Goal: Task Accomplishment & Management: Complete application form

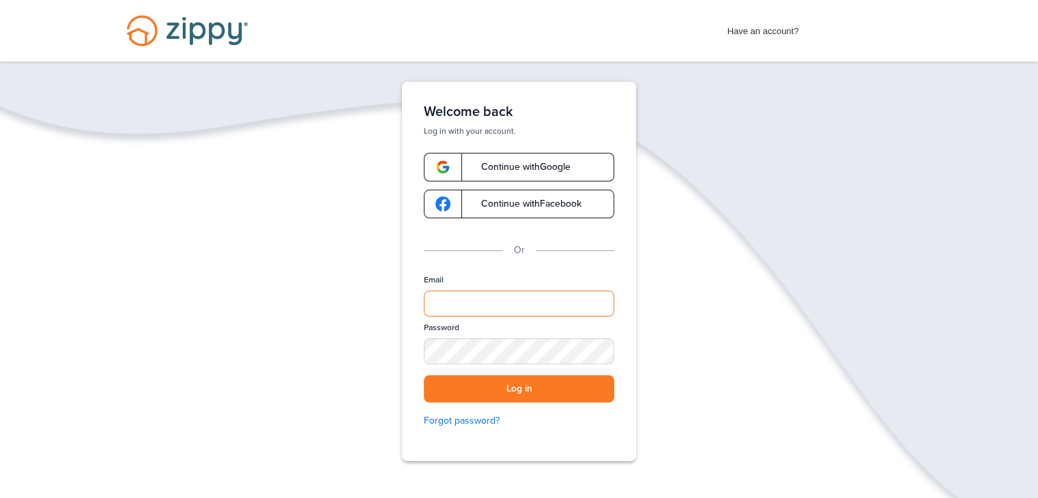
click at [426, 305] on input "Email" at bounding box center [519, 304] width 190 height 26
type input "**********"
click at [605, 355] on div "SHOW" at bounding box center [597, 352] width 30 height 13
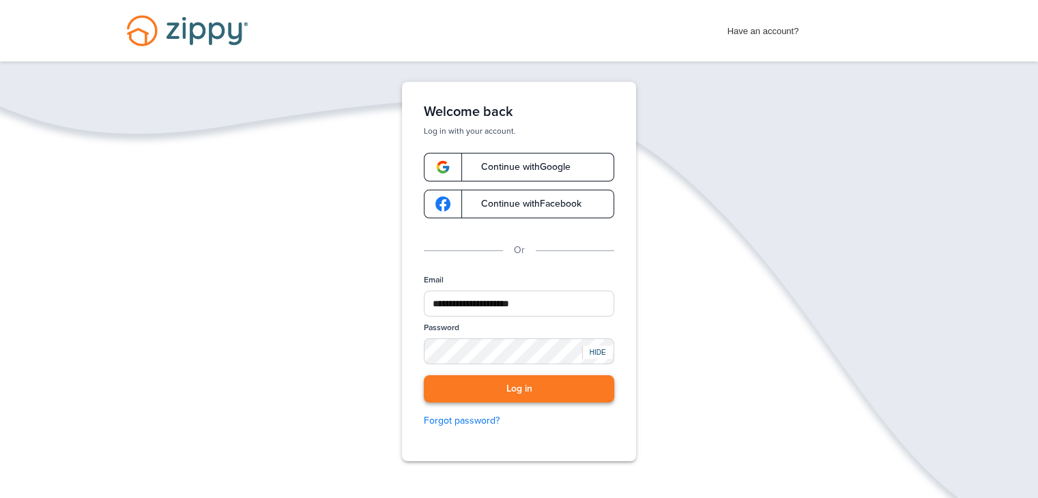
click at [580, 396] on button "Log in" at bounding box center [519, 389] width 190 height 28
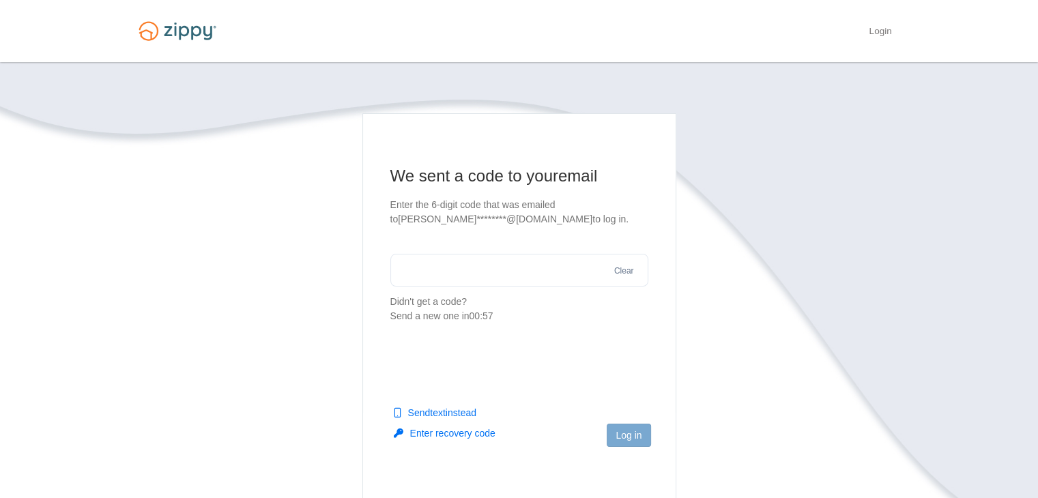
click at [483, 270] on input "text" at bounding box center [519, 270] width 258 height 33
type input "******"
click at [614, 431] on button "Log in" at bounding box center [629, 435] width 44 height 23
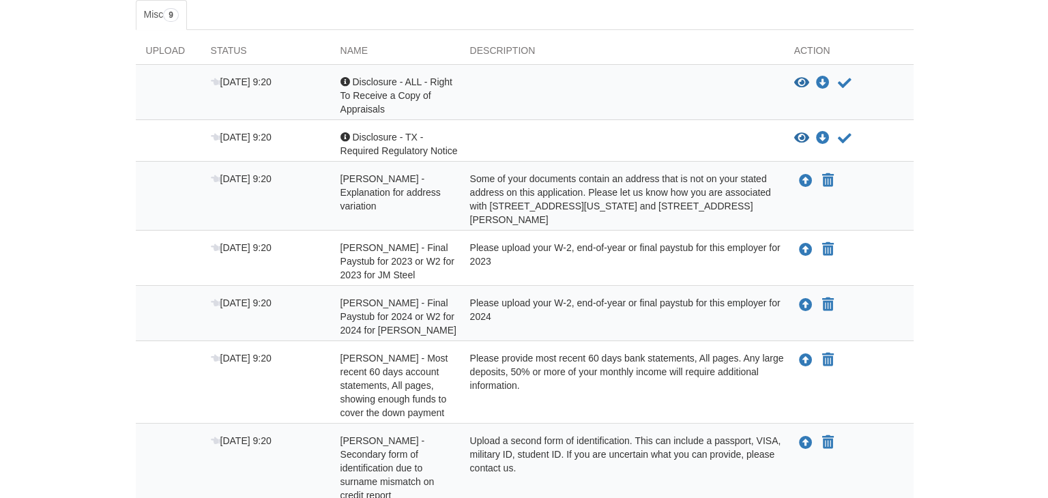
scroll to position [237, 0]
click at [794, 250] on icon "Upload Juan Ramirez - Final Paystub for 2023 or W2 for 2023 for JM Steel" at bounding box center [801, 250] width 14 height 14
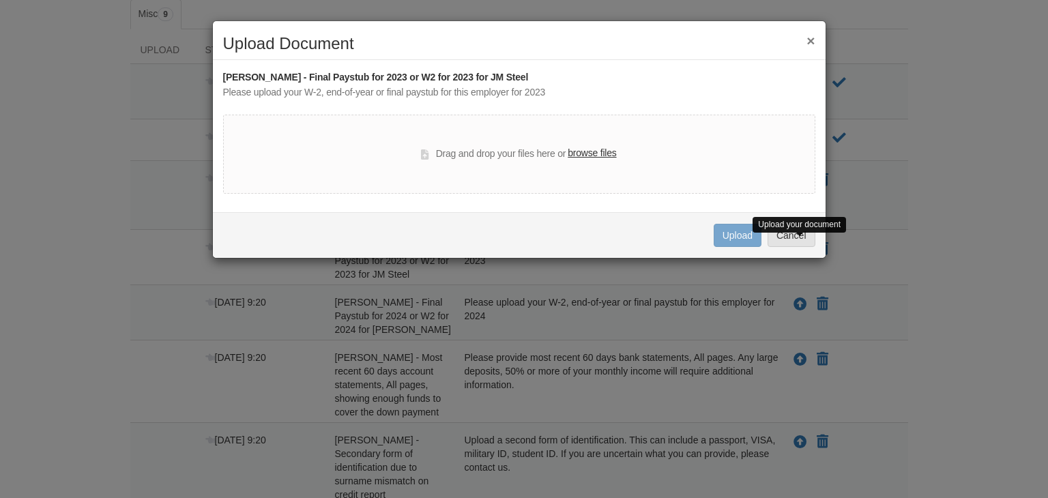
click at [590, 151] on label "browse files" at bounding box center [592, 153] width 48 height 15
click at [0, 0] on input "browse files" at bounding box center [0, 0] width 0 height 0
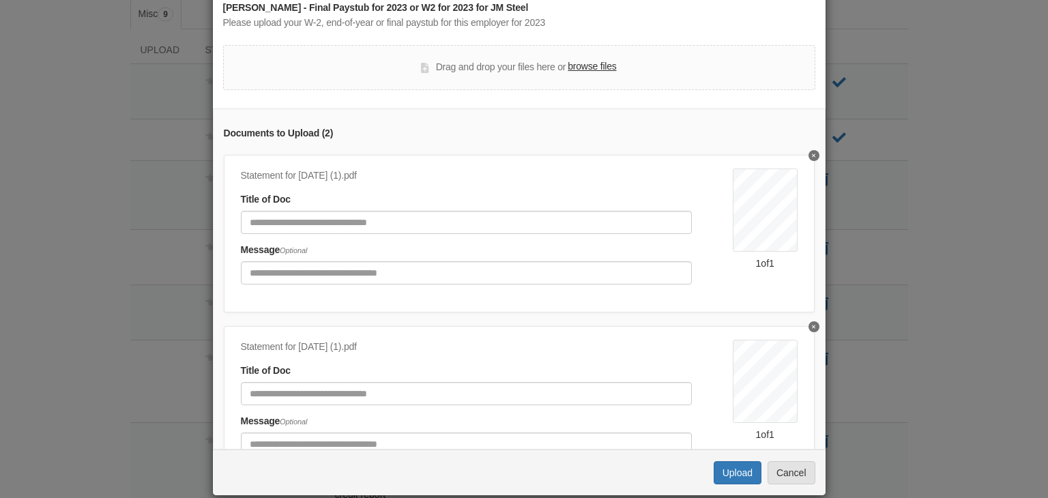
scroll to position [87, 0]
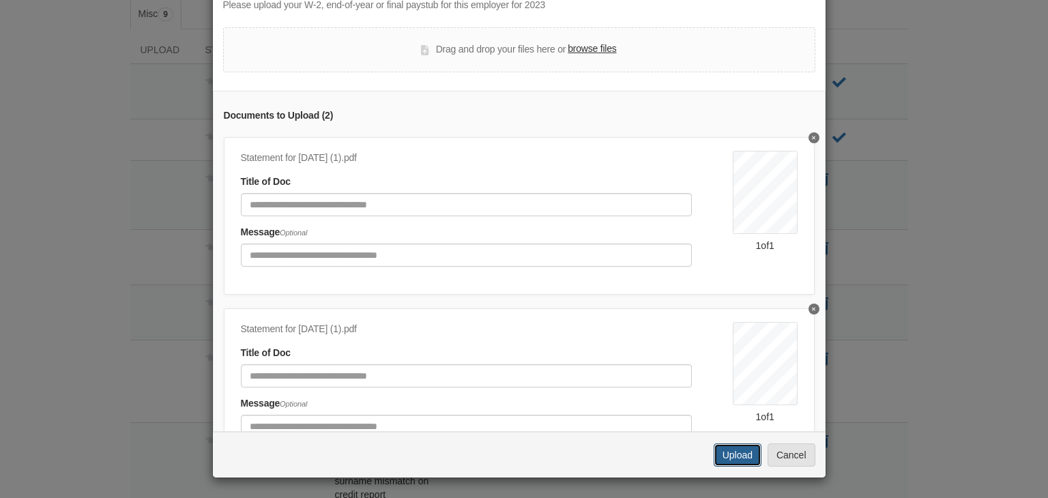
click at [737, 459] on button "Upload" at bounding box center [738, 455] width 48 height 23
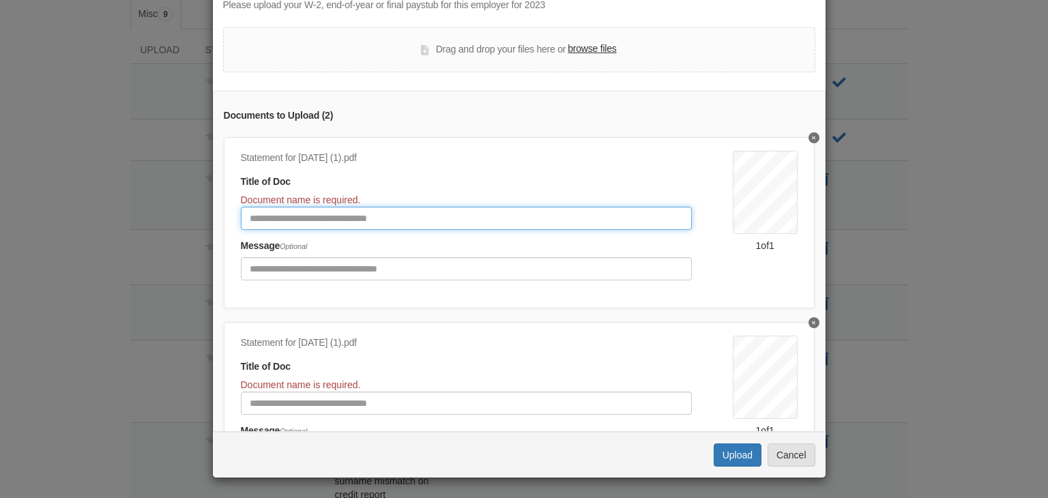
click at [325, 212] on input "Document Title" at bounding box center [466, 218] width 451 height 23
type input "**********"
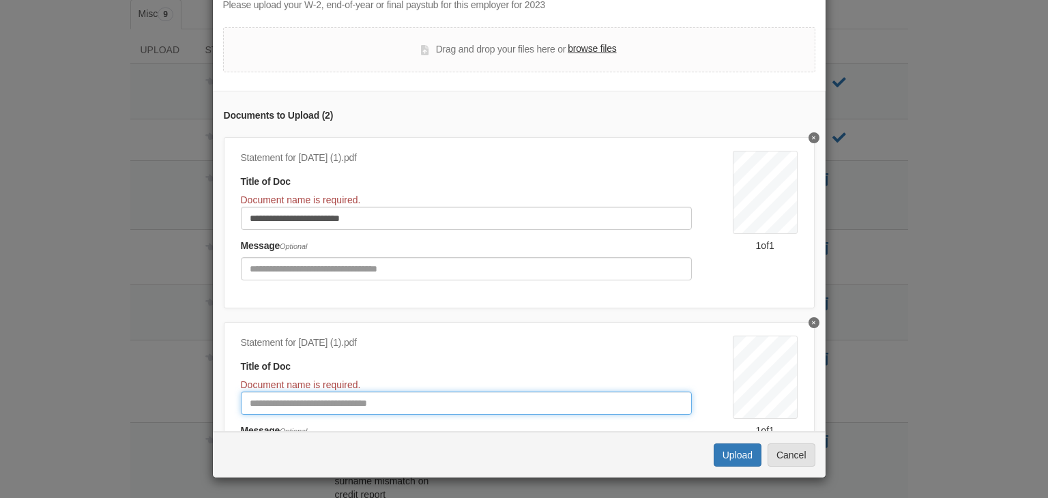
click at [559, 402] on input "Document Title" at bounding box center [466, 403] width 451 height 23
type input "**********"
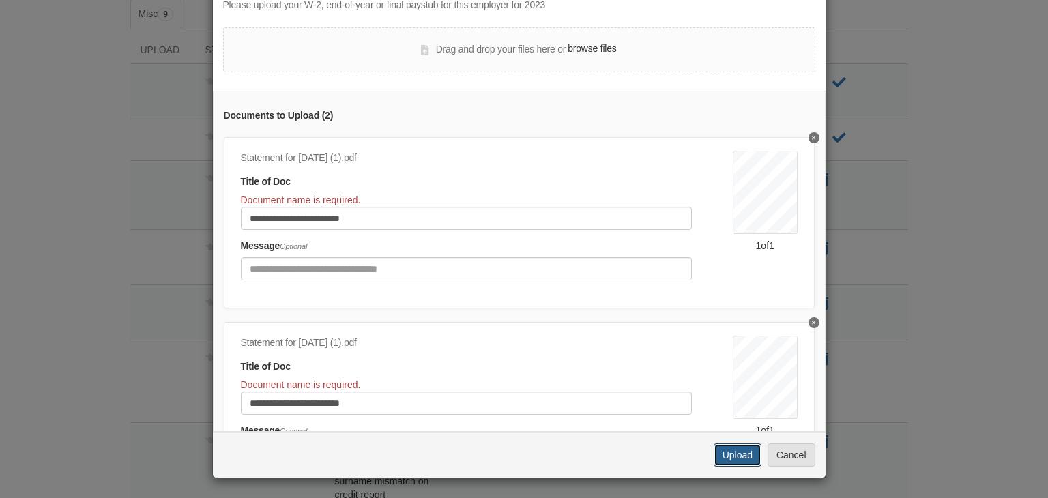
click at [732, 465] on button "Upload" at bounding box center [738, 455] width 48 height 23
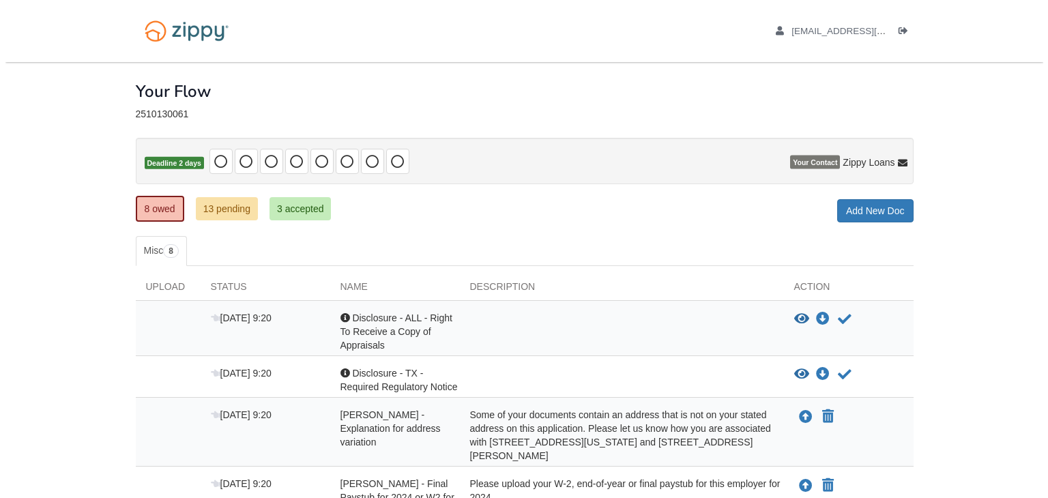
scroll to position [228, 0]
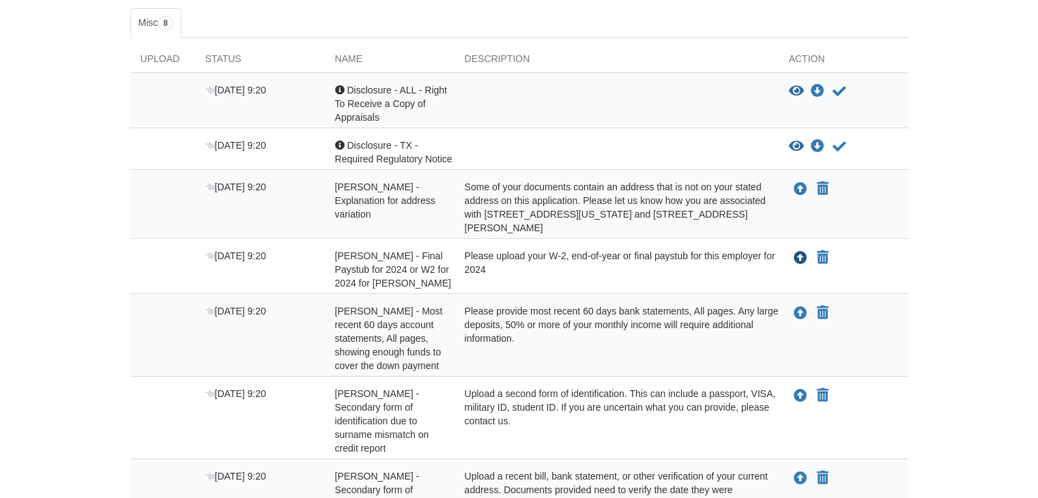
click at [794, 252] on icon "Upload Juan Ramirez - Final Paystub for 2024 or W2 for 2024 for JM Steel" at bounding box center [801, 259] width 14 height 14
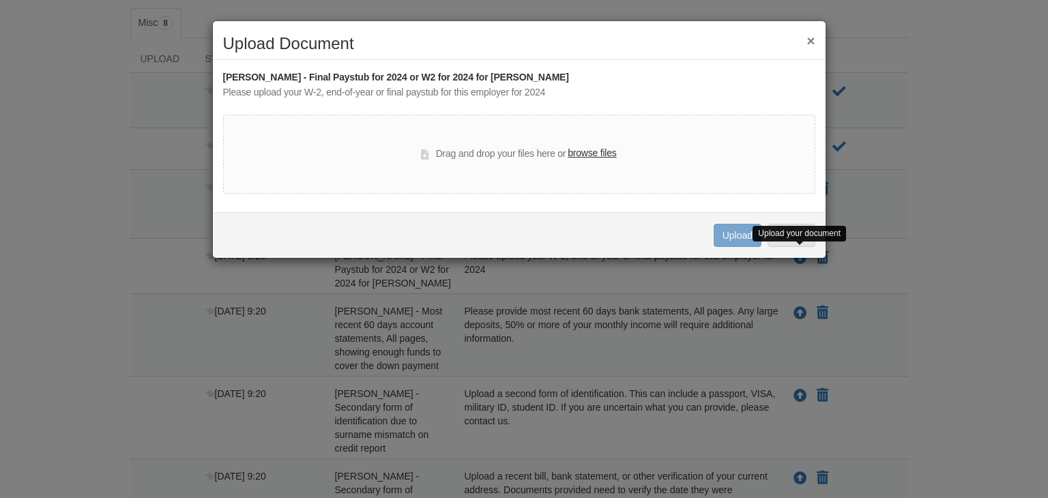
click at [588, 160] on label "browse files" at bounding box center [592, 153] width 48 height 15
click at [0, 0] on input "browse files" at bounding box center [0, 0] width 0 height 0
click at [655, 35] on h2 "Upload Document" at bounding box center [519, 44] width 592 height 18
click at [590, 158] on label "browse files" at bounding box center [592, 153] width 48 height 15
click at [0, 0] on input "browse files" at bounding box center [0, 0] width 0 height 0
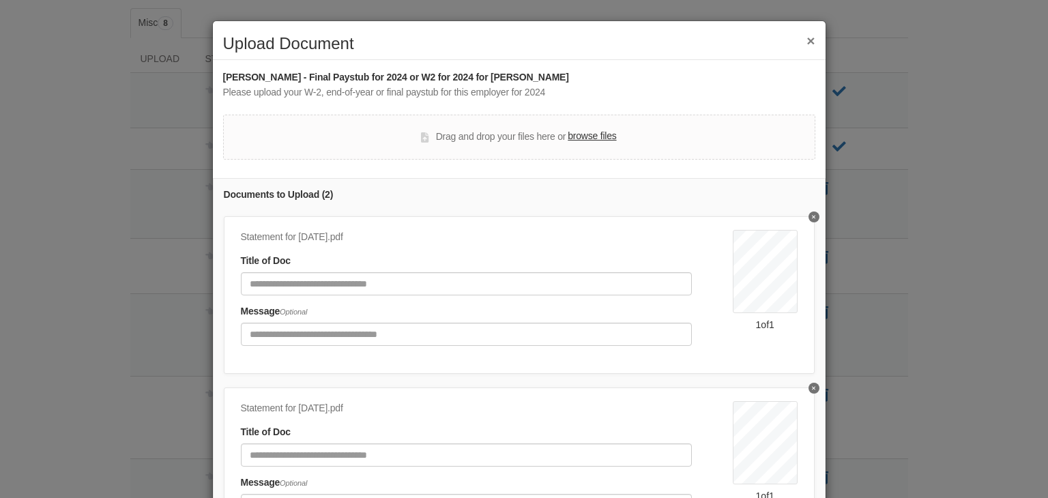
scroll to position [0, 0]
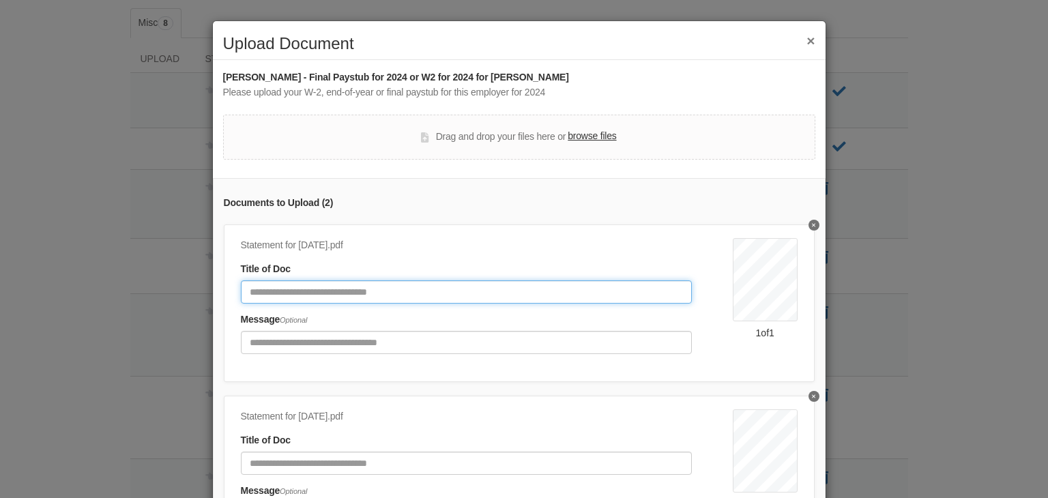
click at [566, 298] on input "Document Title" at bounding box center [466, 291] width 451 height 23
type input "**********"
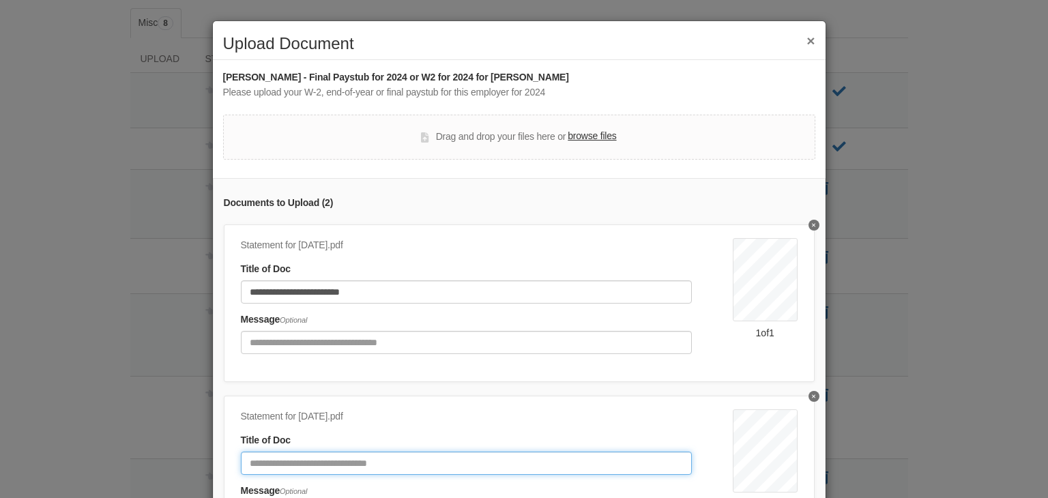
click at [270, 459] on input "Document Title" at bounding box center [466, 463] width 451 height 23
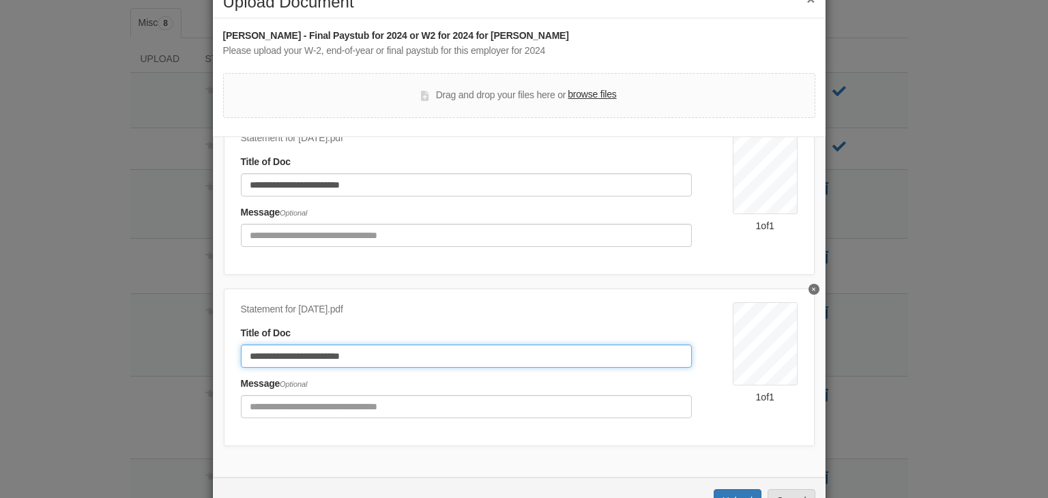
scroll to position [42, 0]
type input "**********"
click at [733, 495] on button "Upload" at bounding box center [738, 500] width 48 height 23
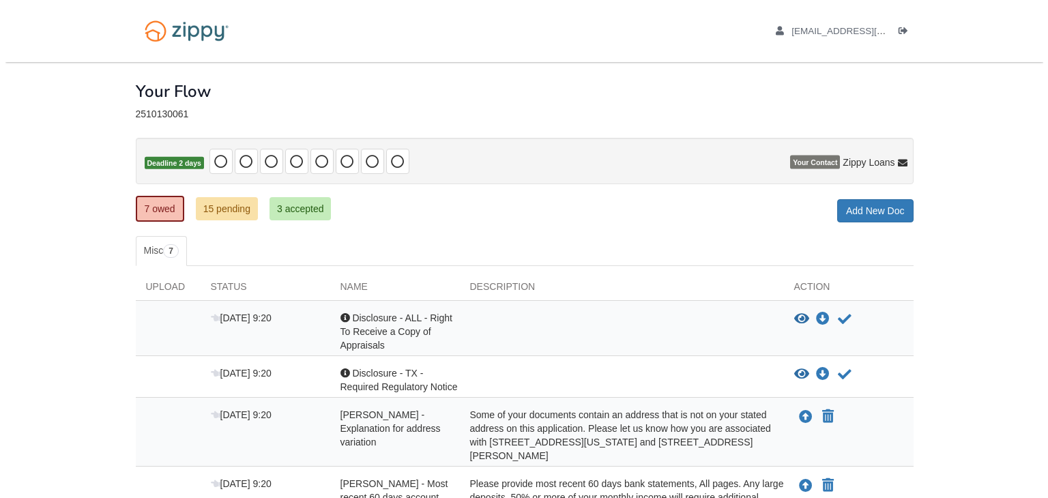
scroll to position [228, 0]
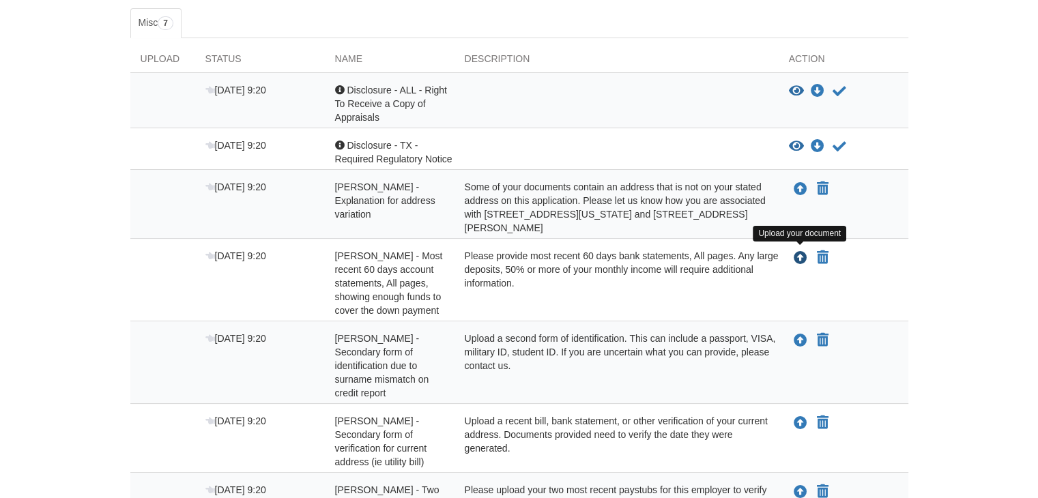
click at [807, 258] on button "Upload your document" at bounding box center [800, 258] width 16 height 18
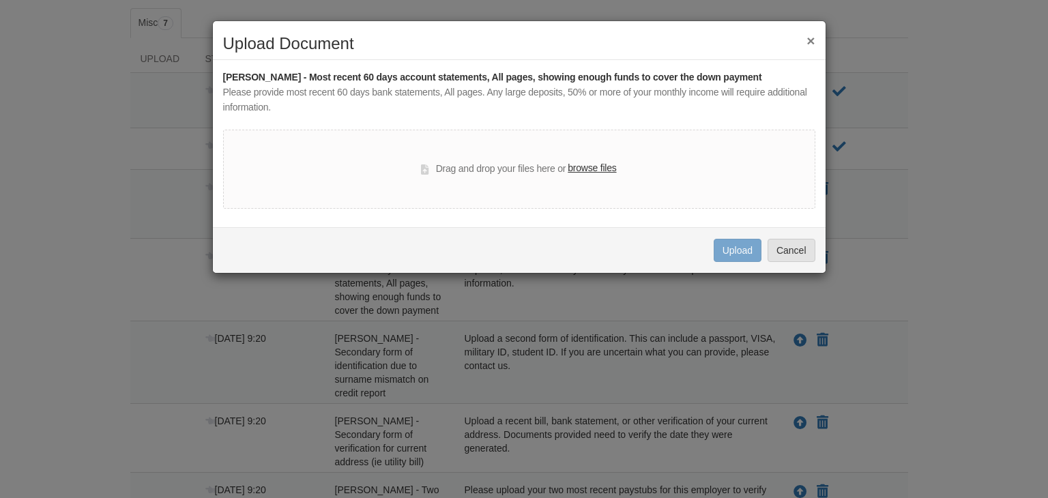
click at [604, 171] on label "browse files" at bounding box center [592, 168] width 48 height 15
click at [0, 0] on input "browse files" at bounding box center [0, 0] width 0 height 0
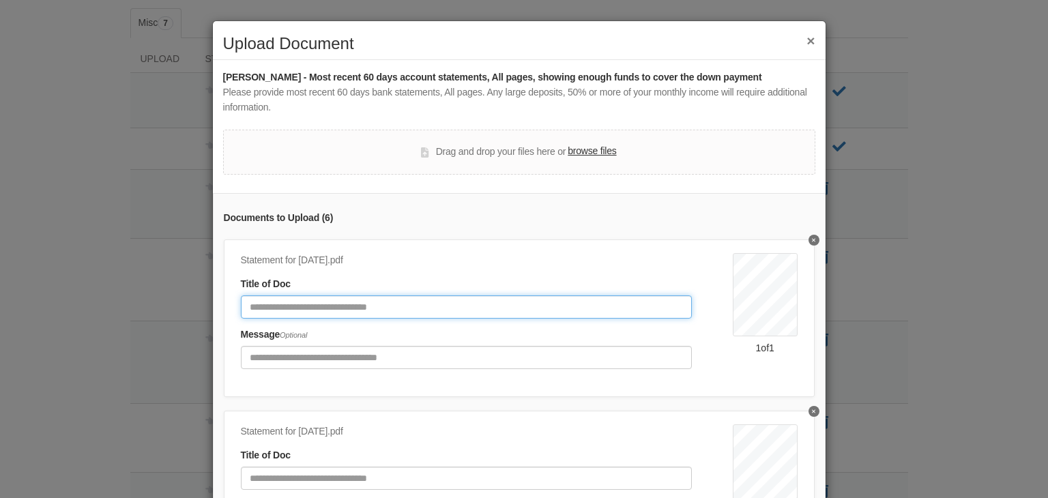
click at [354, 315] on input "Document Title" at bounding box center [466, 306] width 451 height 23
type input "**********"
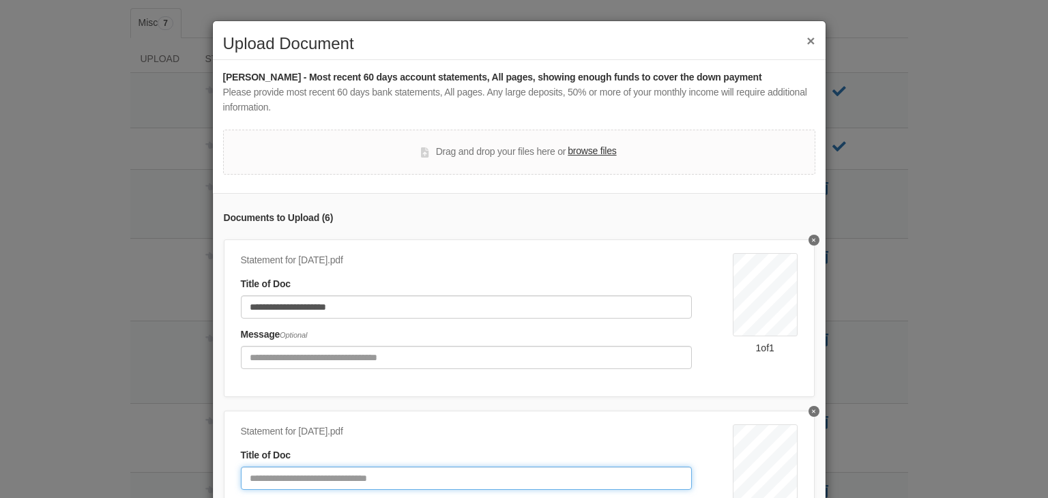
click at [254, 475] on input "Document Title" at bounding box center [466, 478] width 451 height 23
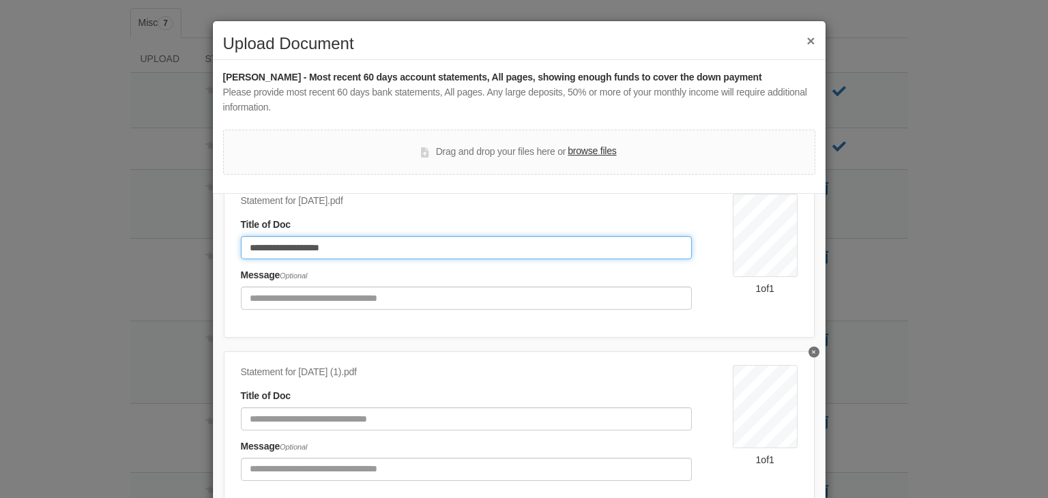
scroll to position [251, 0]
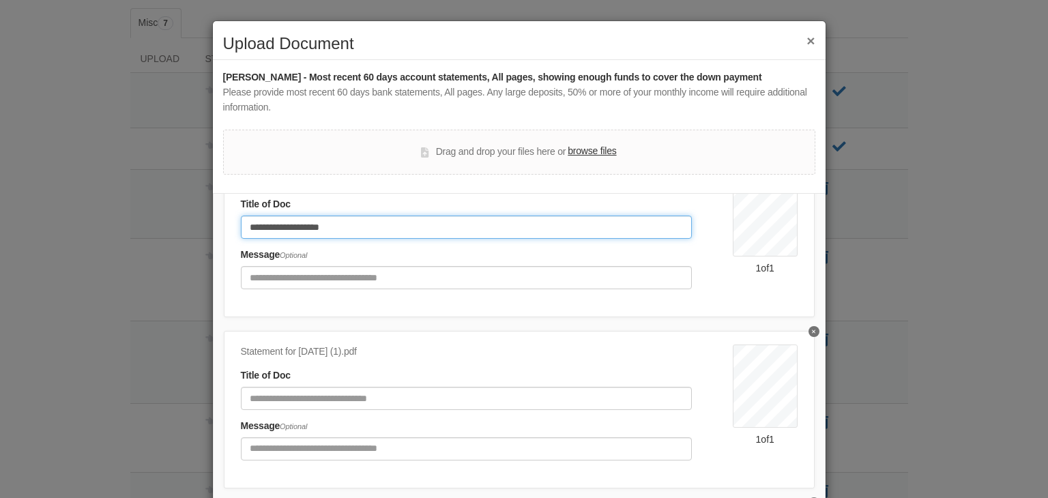
type input "**********"
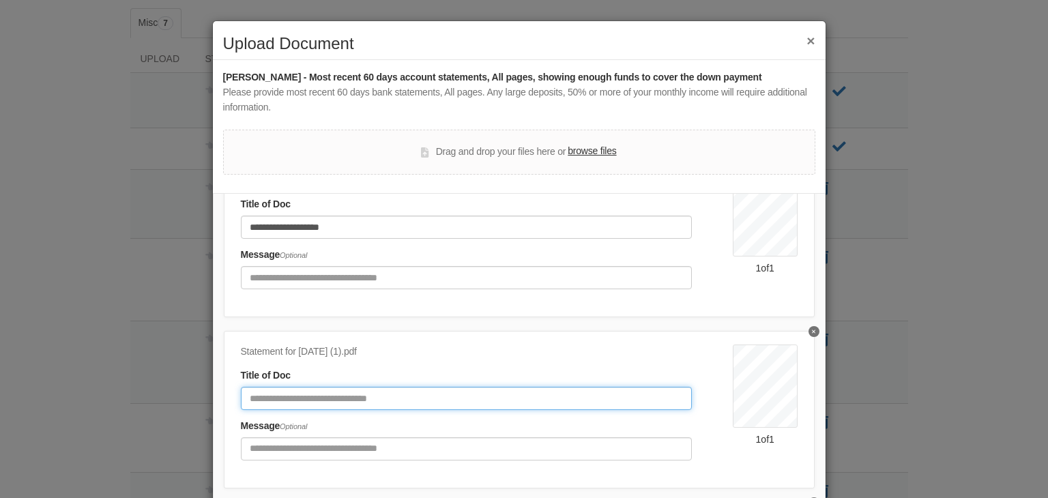
click at [461, 399] on input "Document Title" at bounding box center [466, 398] width 451 height 23
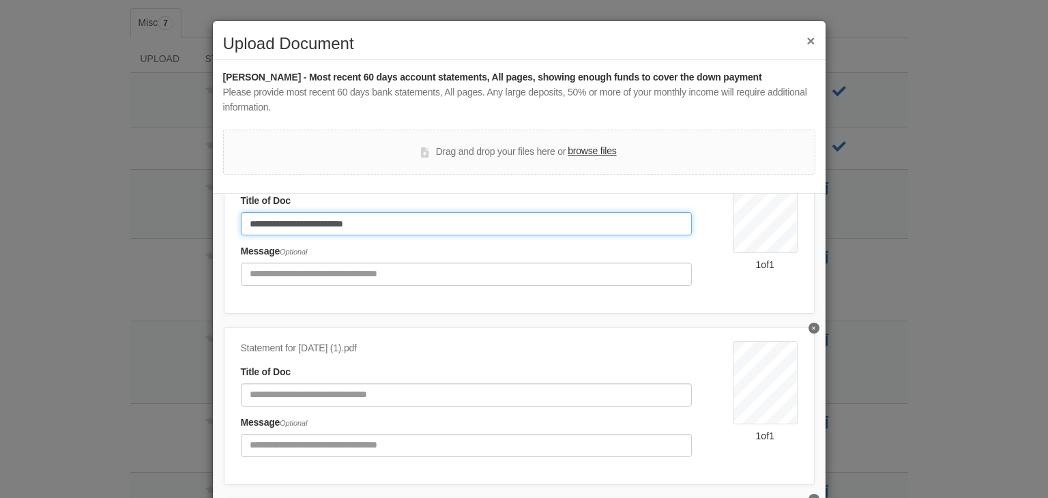
scroll to position [464, 0]
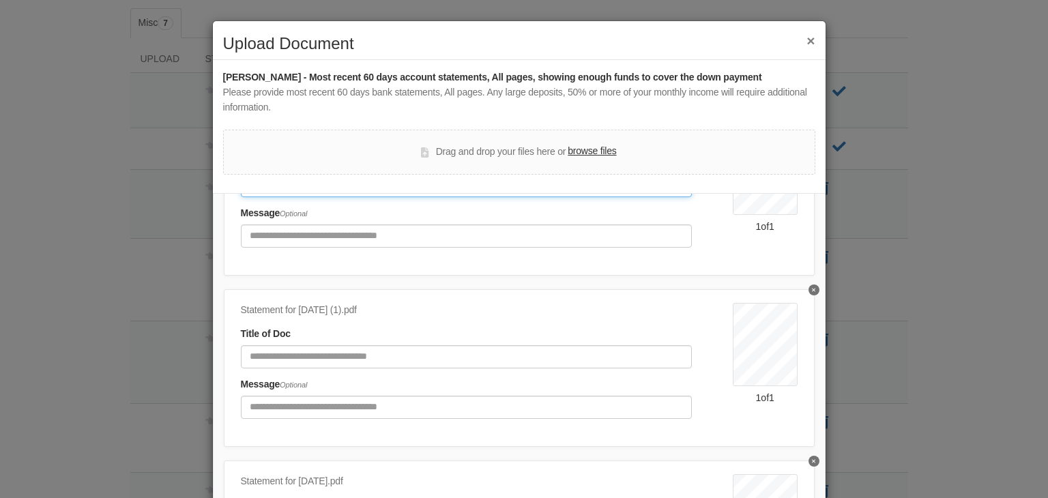
type input "**********"
click at [438, 379] on div "Message Optional" at bounding box center [466, 398] width 451 height 42
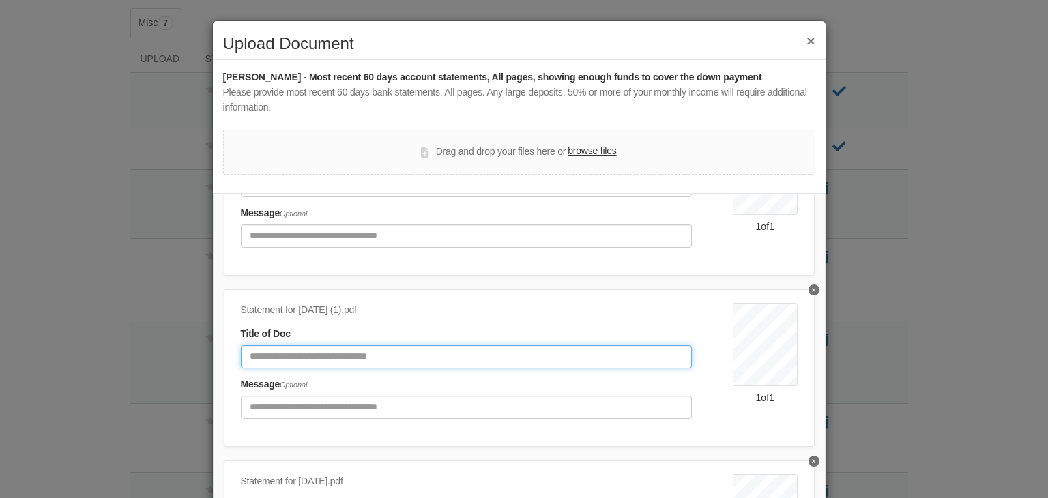
click at [492, 358] on input "Document Title" at bounding box center [466, 356] width 451 height 23
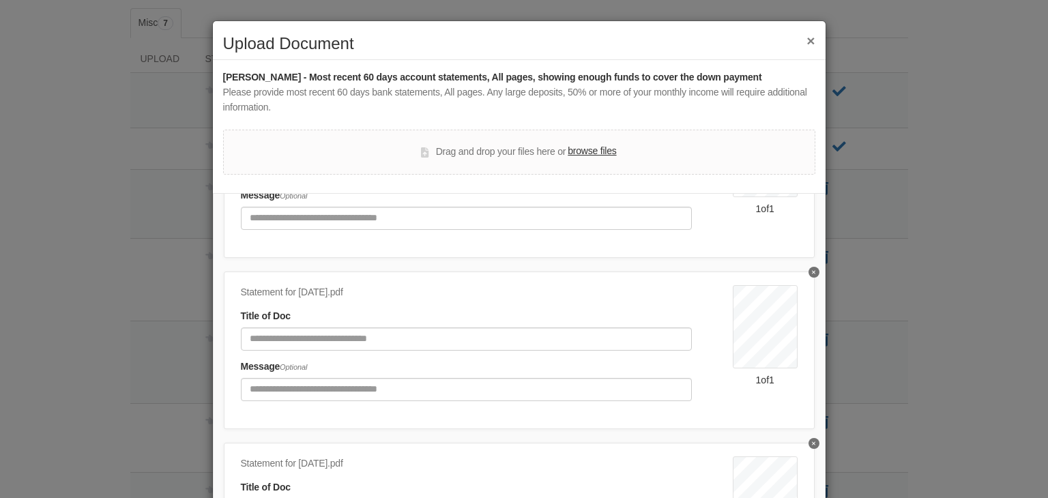
scroll to position [658, 0]
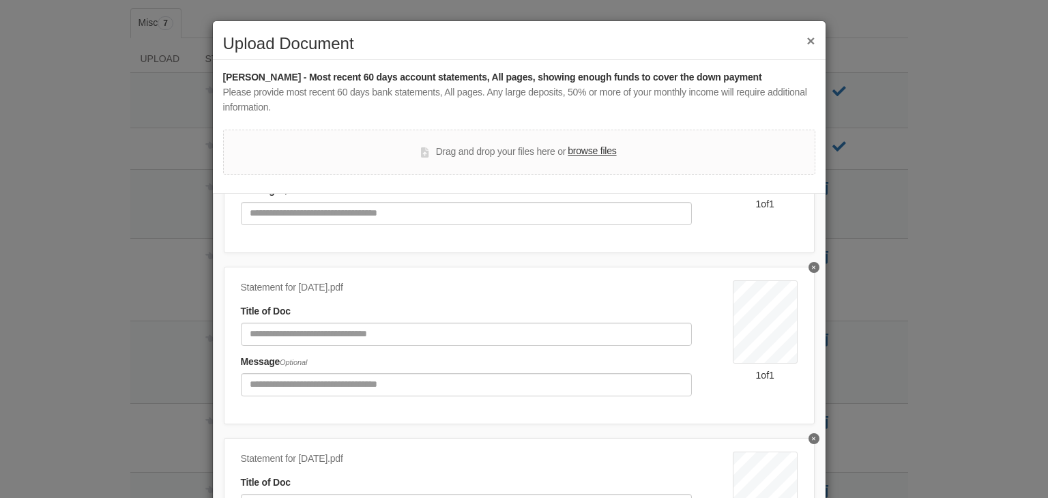
type input "**********"
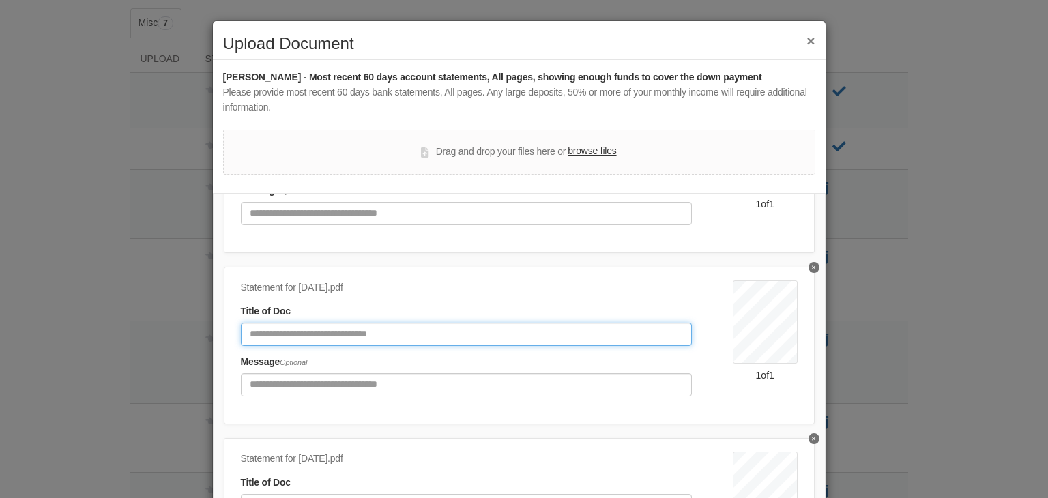
click at [420, 336] on input "Document Title" at bounding box center [466, 334] width 451 height 23
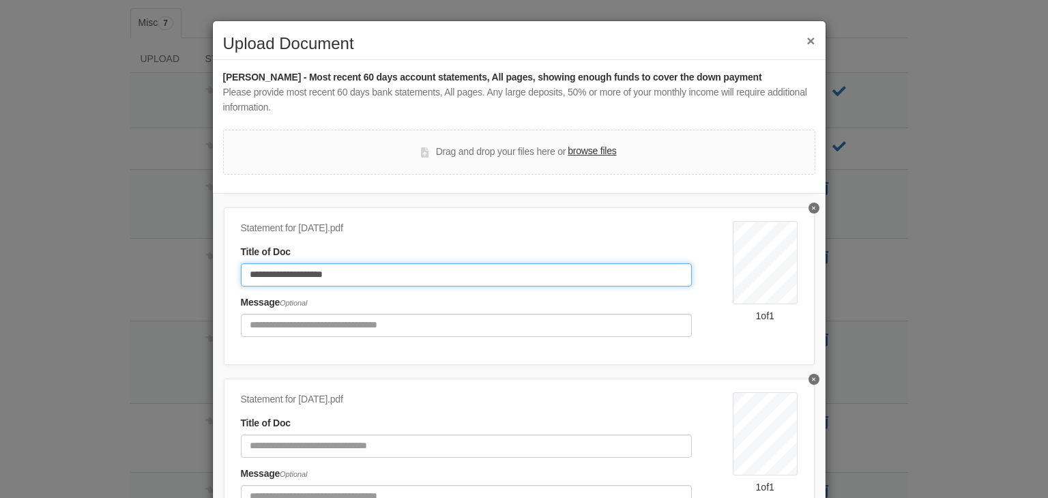
scroll to position [759, 0]
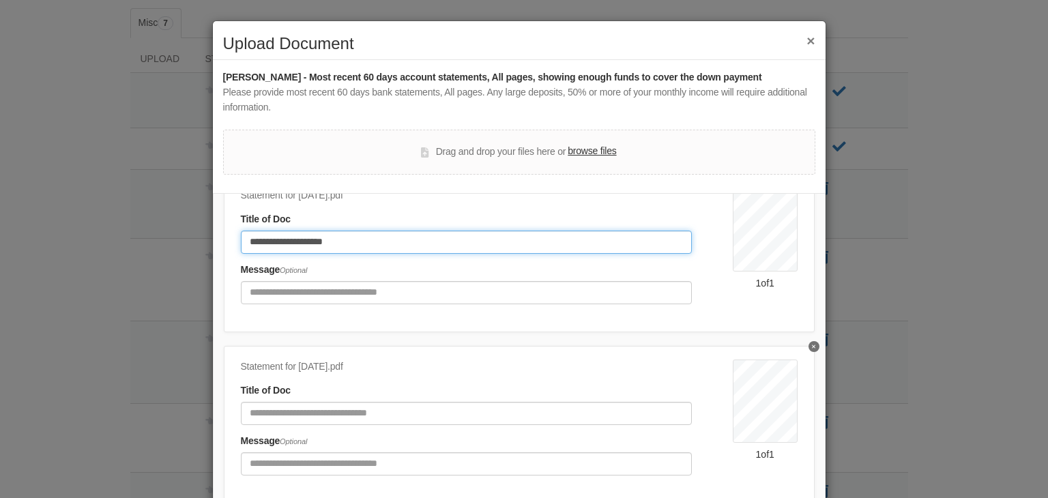
type input "**********"
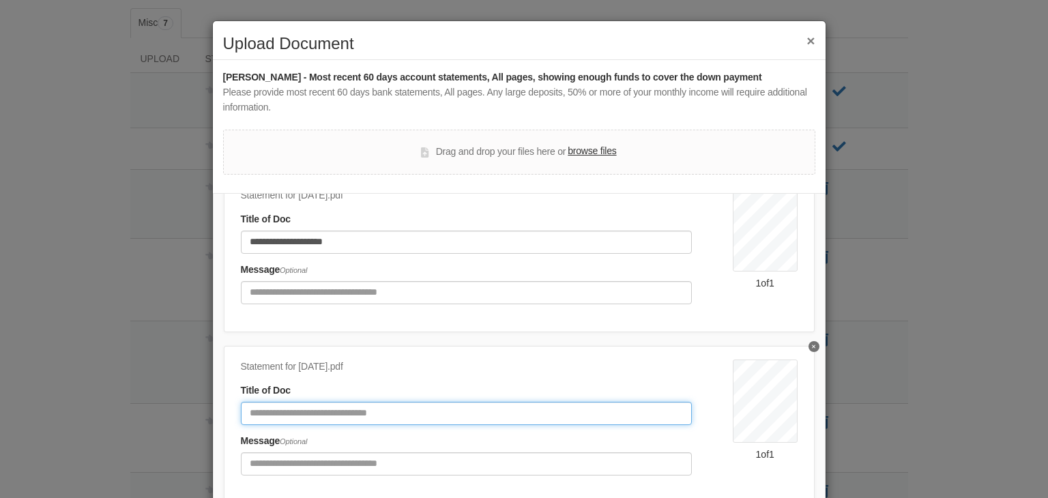
click at [455, 411] on input "Document Title" at bounding box center [466, 413] width 451 height 23
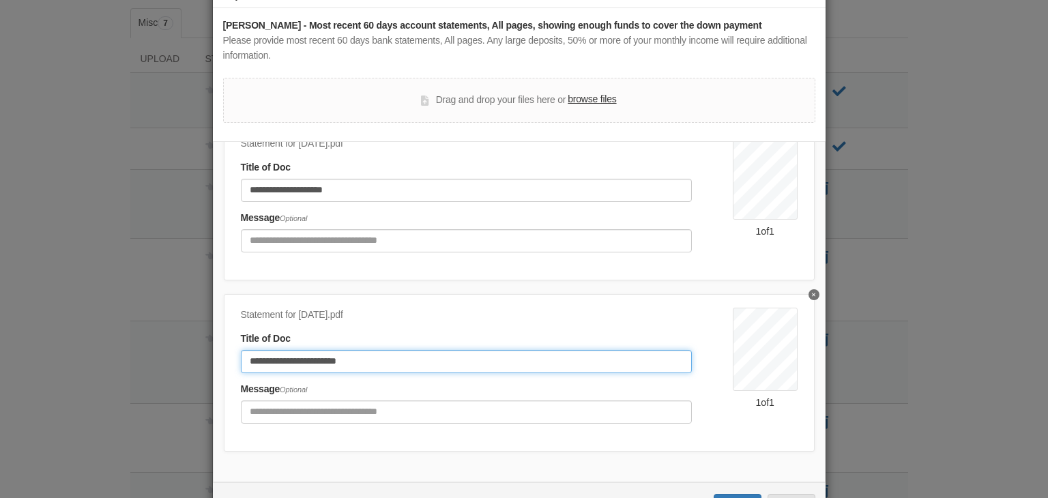
scroll to position [102, 0]
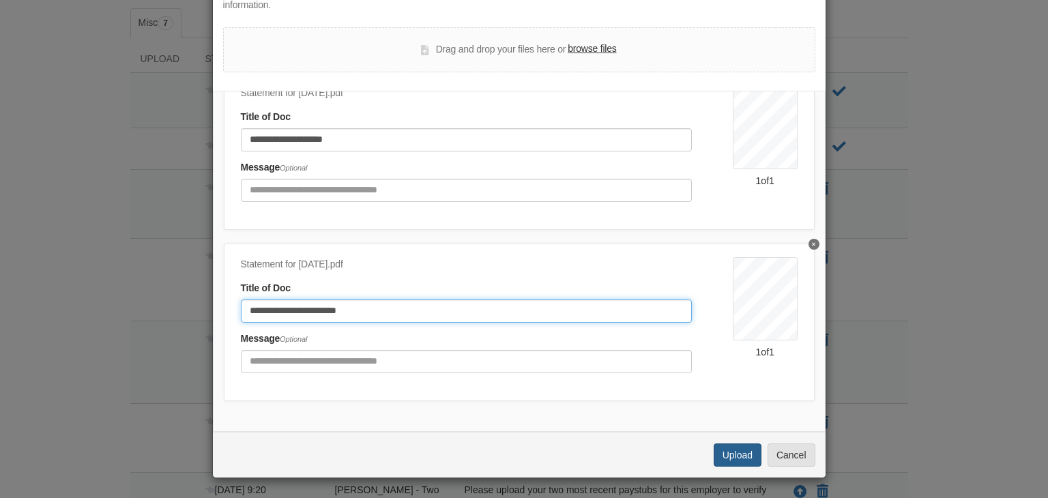
type input "**********"
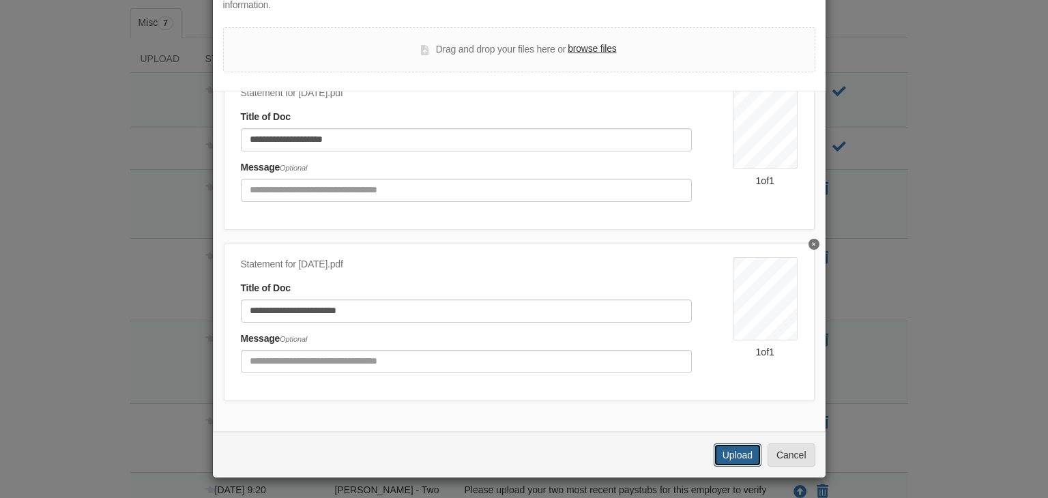
click at [736, 456] on button "Upload" at bounding box center [738, 455] width 48 height 23
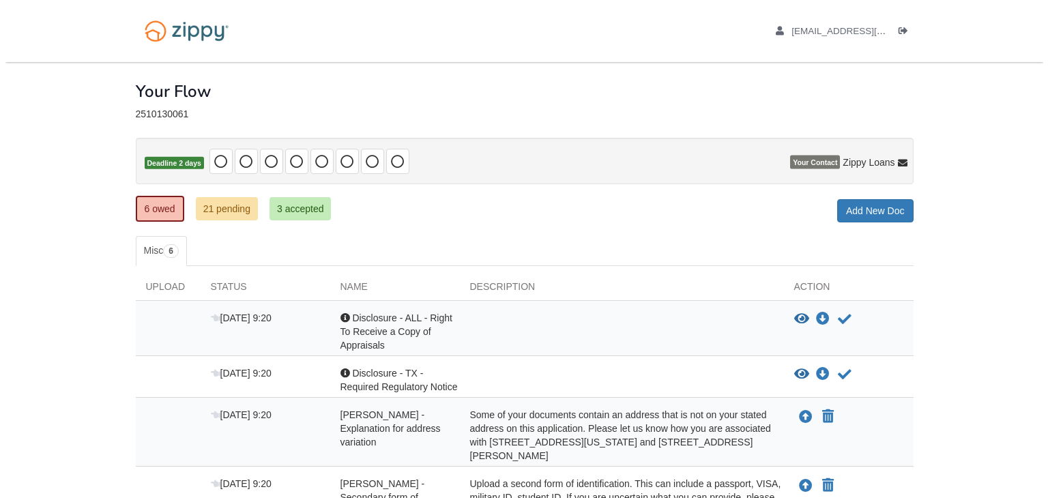
scroll to position [228, 0]
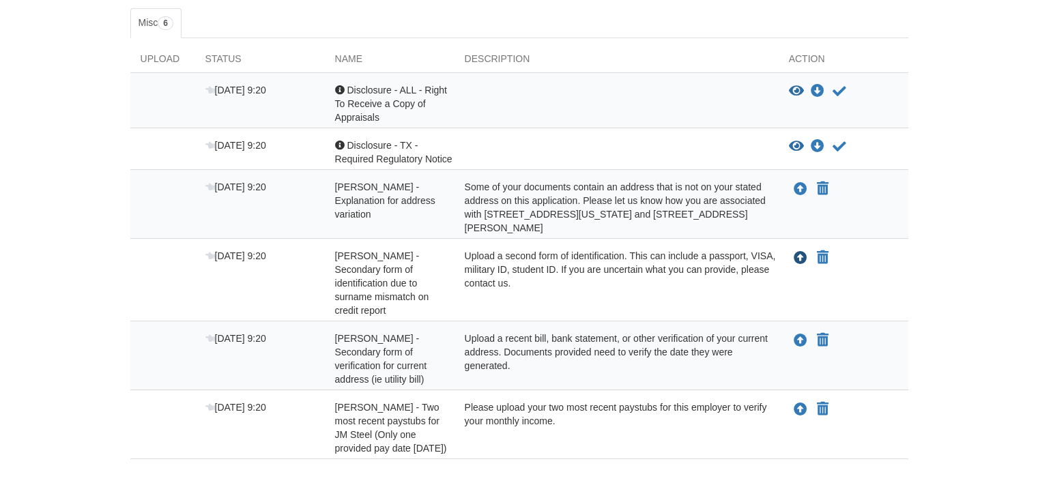
click at [796, 255] on icon "Upload Juan Ramirez - Secondary form of identification due to surname mismatch …" at bounding box center [801, 259] width 14 height 14
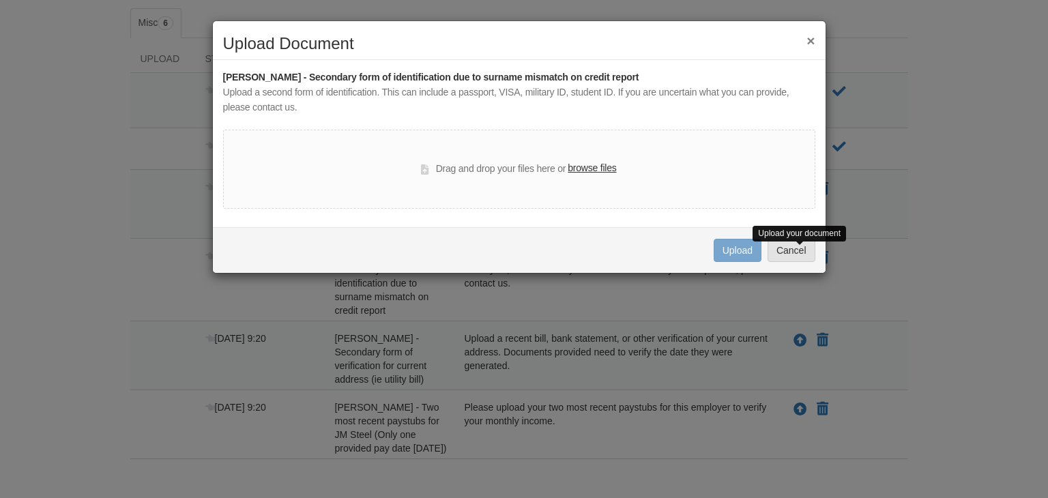
click at [80, 82] on div "× Upload Document [PERSON_NAME] - Secondary form of identification due to surna…" at bounding box center [524, 249] width 1048 height 498
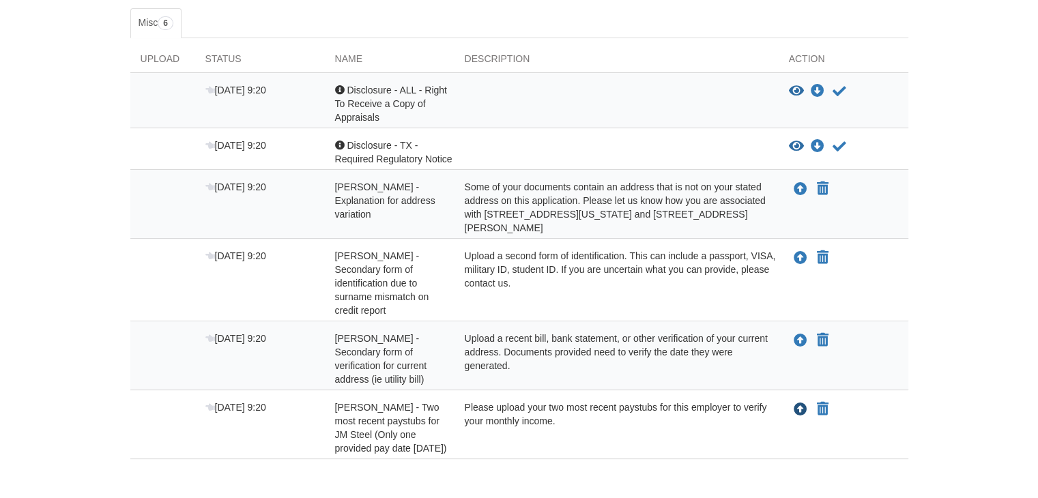
click at [795, 403] on icon "Upload Juan Ramirez - Two most recent paystubs for JM Steel (Only one provided …" at bounding box center [801, 410] width 14 height 14
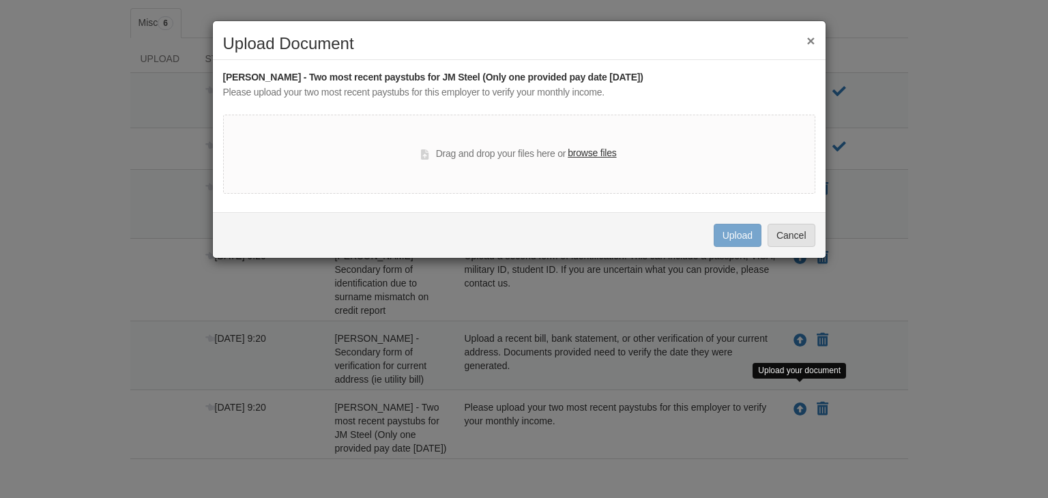
click at [595, 151] on label "browse files" at bounding box center [592, 153] width 48 height 15
click at [0, 0] on input "browse files" at bounding box center [0, 0] width 0 height 0
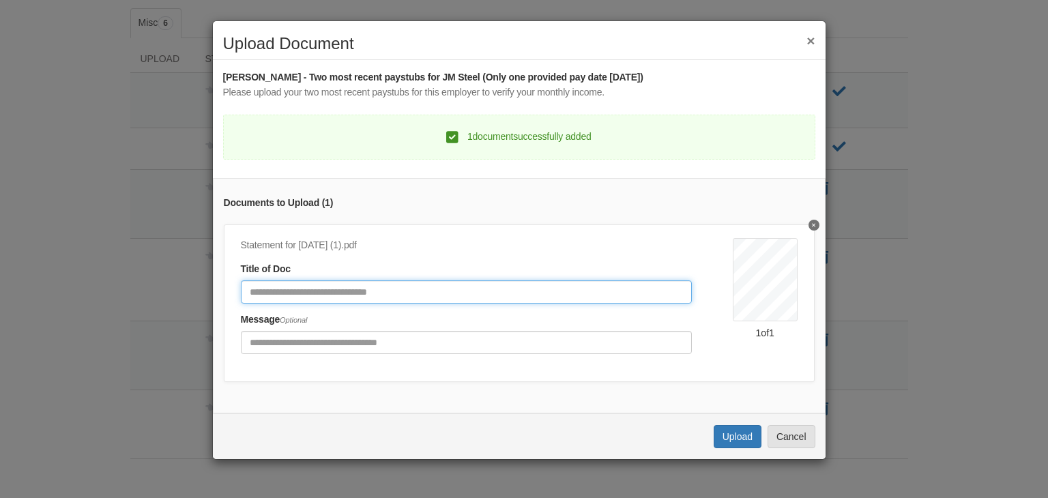
click at [545, 297] on input "Document Title" at bounding box center [466, 291] width 451 height 23
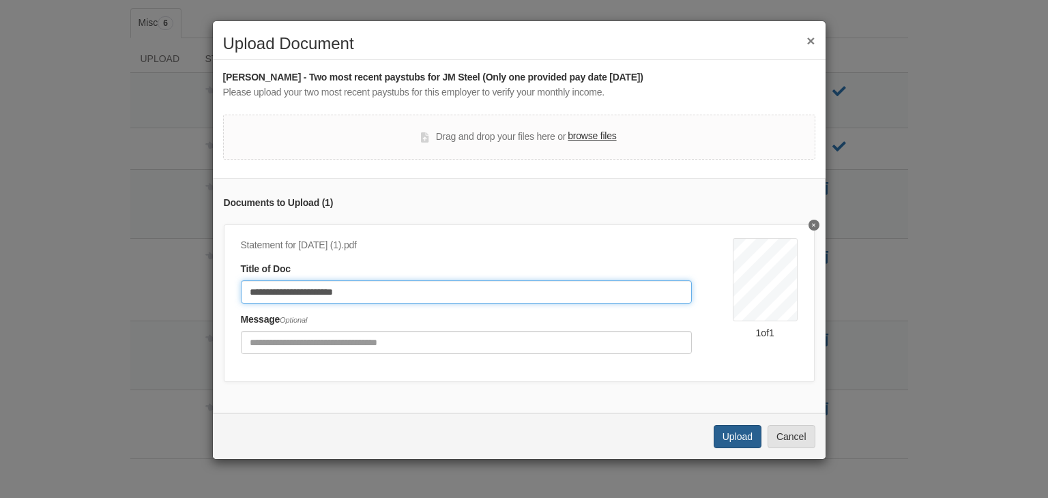
type input "**********"
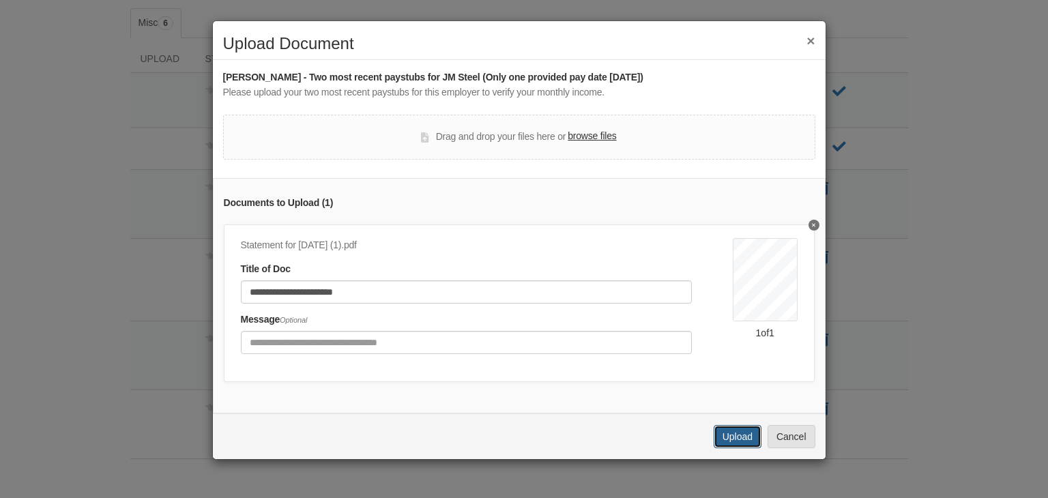
click at [738, 446] on button "Upload" at bounding box center [738, 436] width 48 height 23
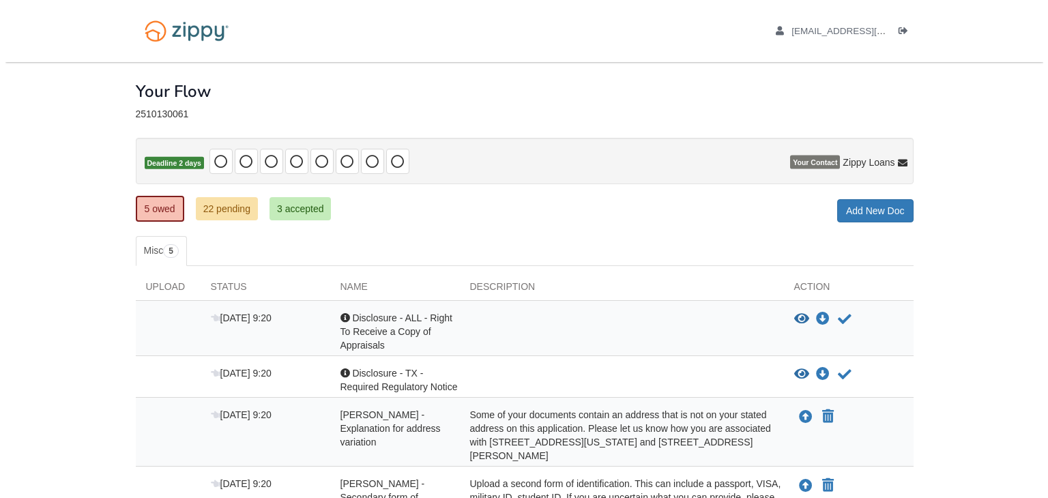
scroll to position [214, 0]
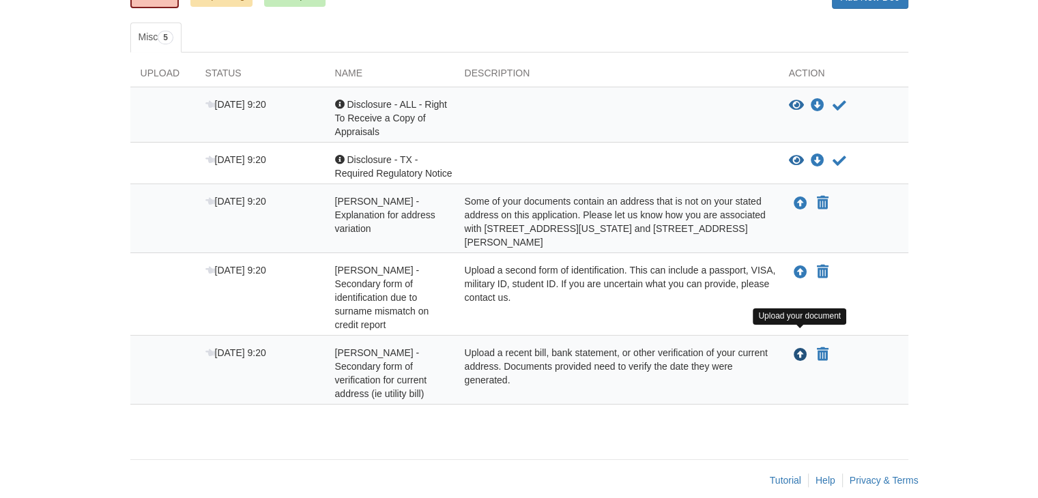
click at [802, 349] on icon "Upload Juan Ramirez - Secondary form of verification for current address (ie ut…" at bounding box center [801, 356] width 14 height 14
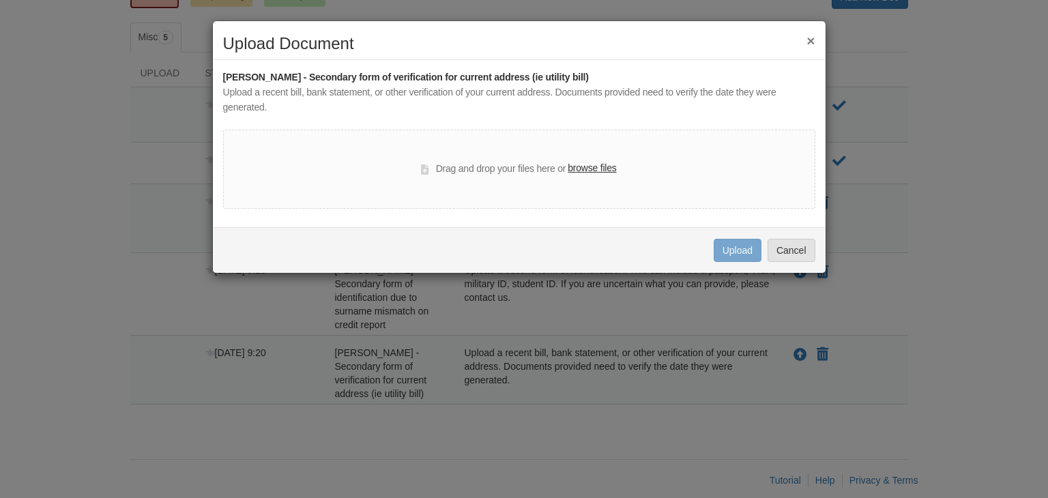
click at [598, 169] on label "browse files" at bounding box center [592, 168] width 48 height 15
click at [0, 0] on input "browse files" at bounding box center [0, 0] width 0 height 0
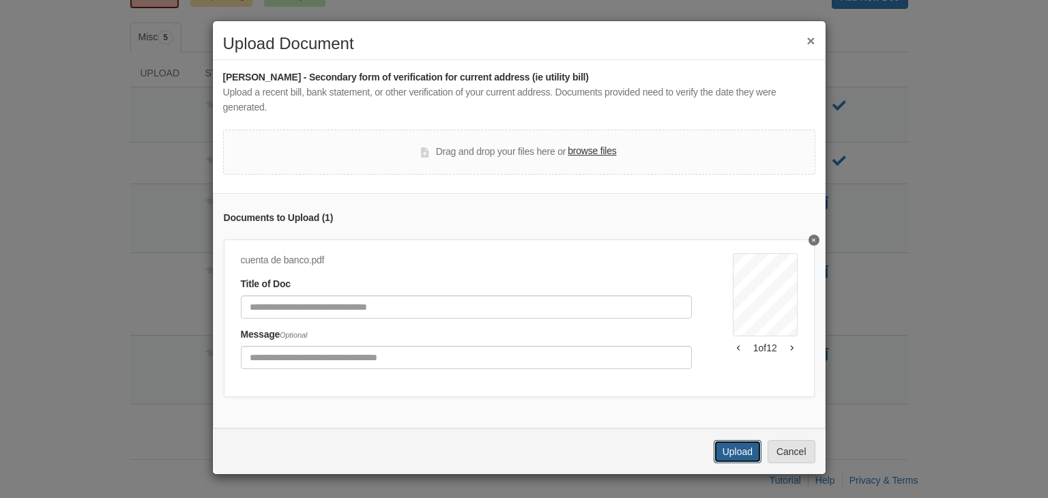
click at [723, 457] on button "Upload" at bounding box center [738, 451] width 48 height 23
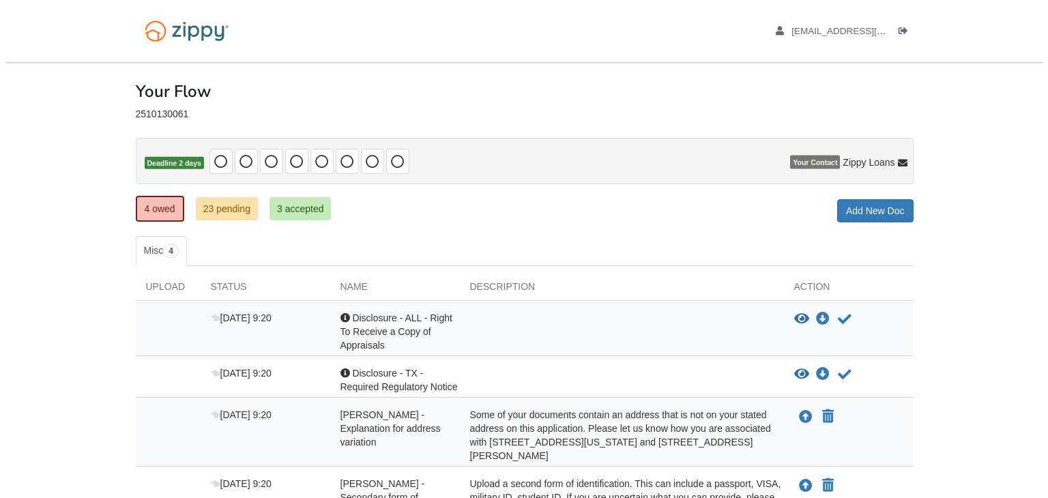
scroll to position [145, 0]
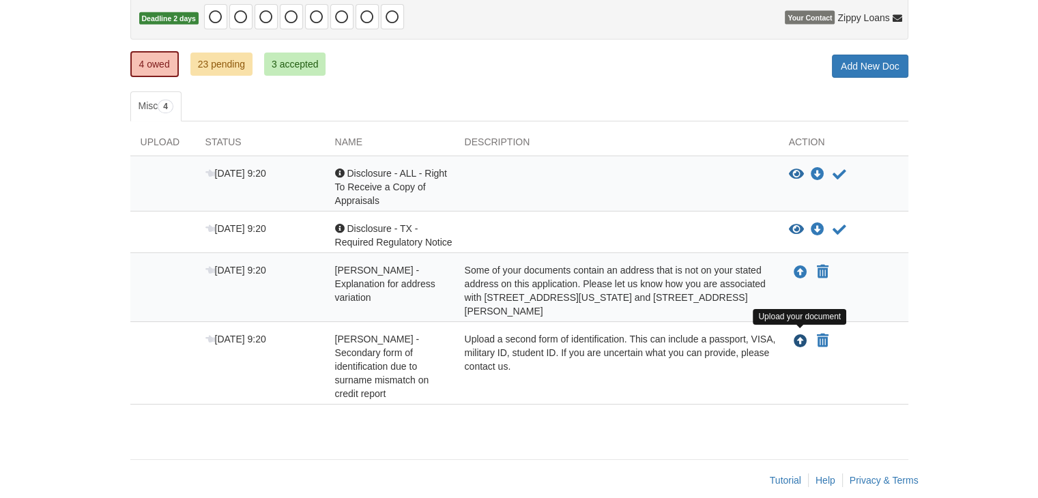
click at [798, 341] on icon "Upload Juan Ramirez - Secondary form of identification due to surname mismatch …" at bounding box center [801, 342] width 14 height 14
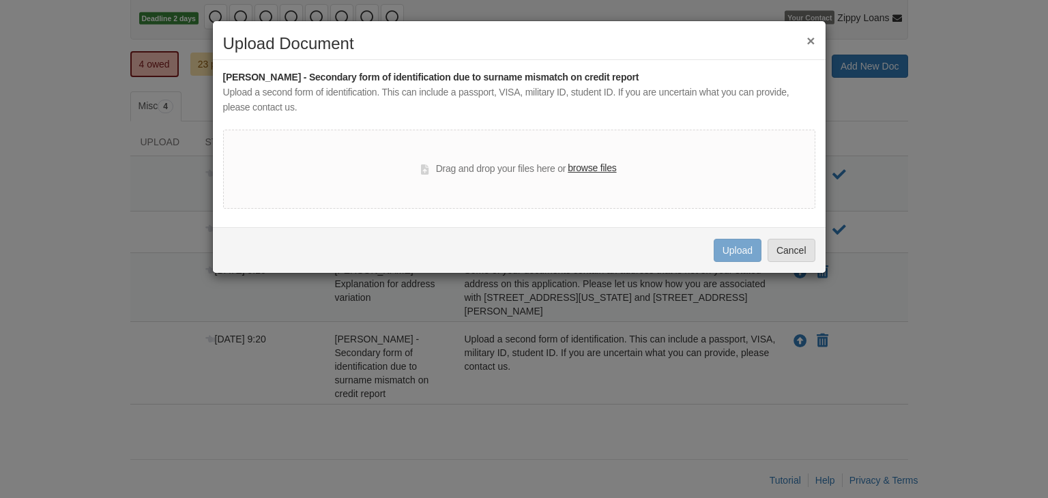
click at [592, 171] on label "browse files" at bounding box center [592, 168] width 48 height 15
click at [0, 0] on input "browse files" at bounding box center [0, 0] width 0 height 0
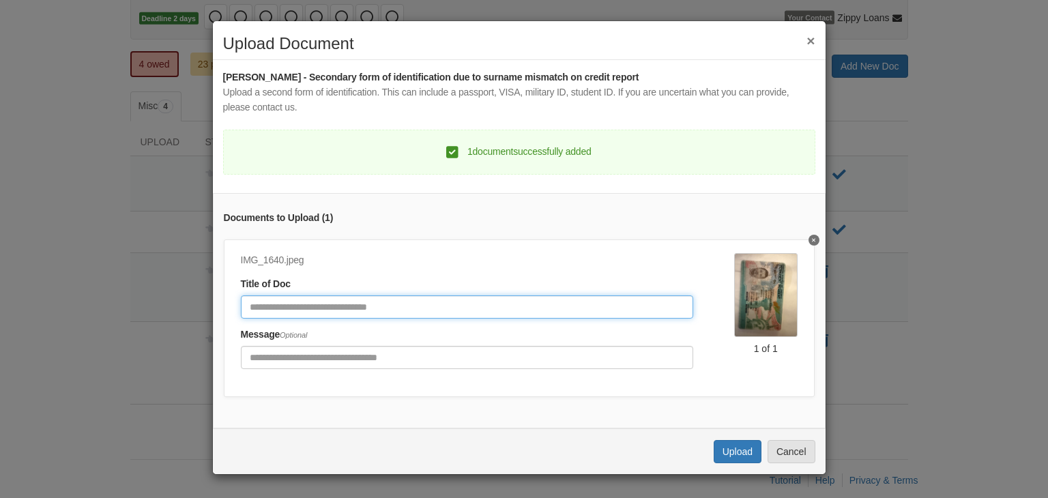
click at [385, 310] on input "Document Title" at bounding box center [467, 306] width 452 height 23
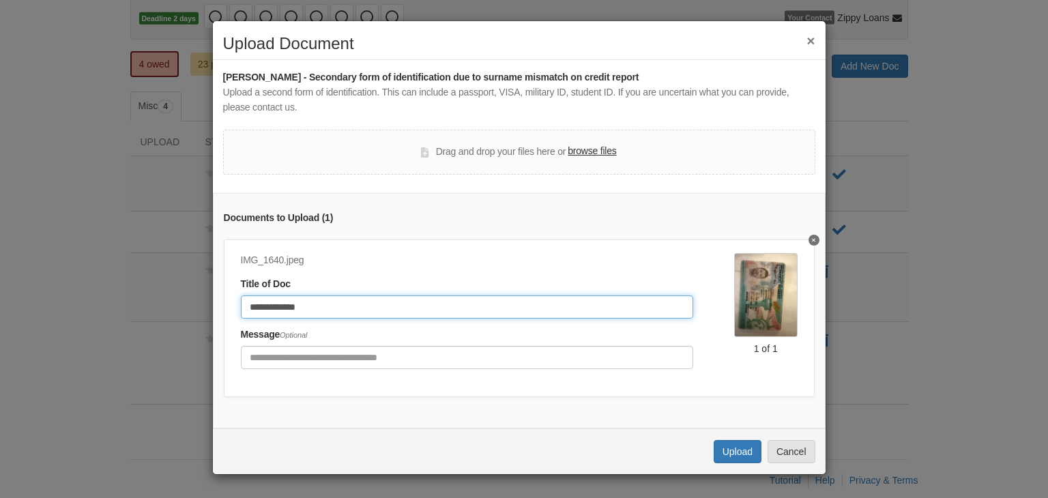
type input "**********"
click button "Upload" at bounding box center [738, 451] width 48 height 23
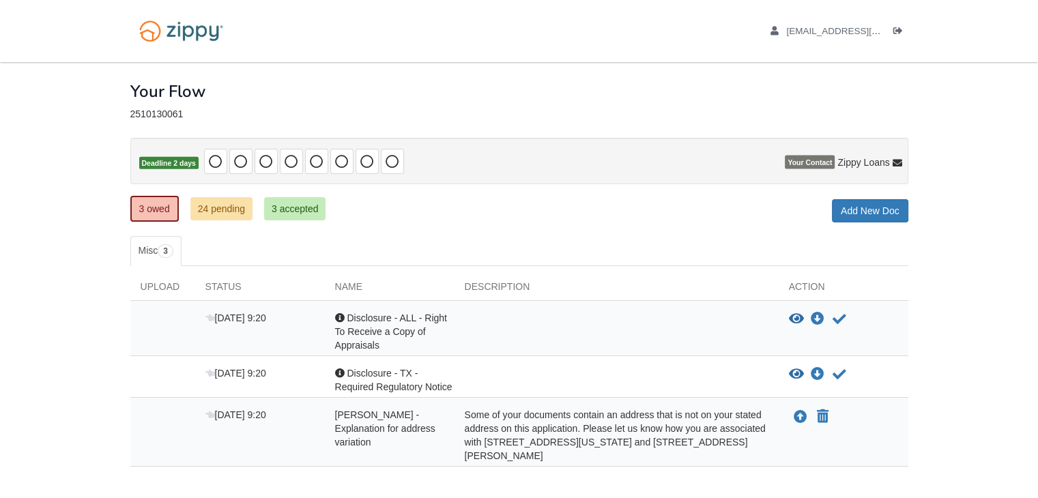
scroll to position [76, 0]
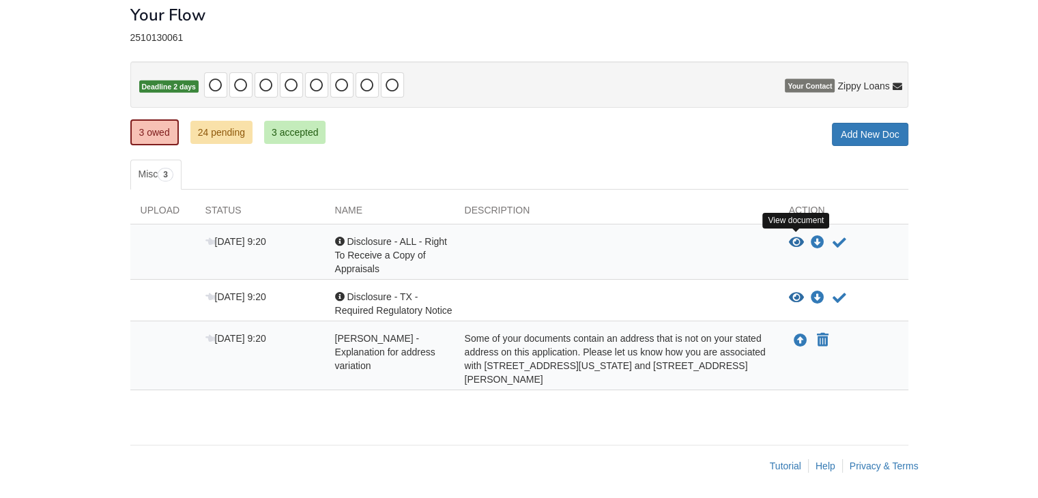
click at [792, 244] on icon "View Disclosure - ALL - Right To Receive a Copy of Appraisals" at bounding box center [796, 243] width 15 height 14
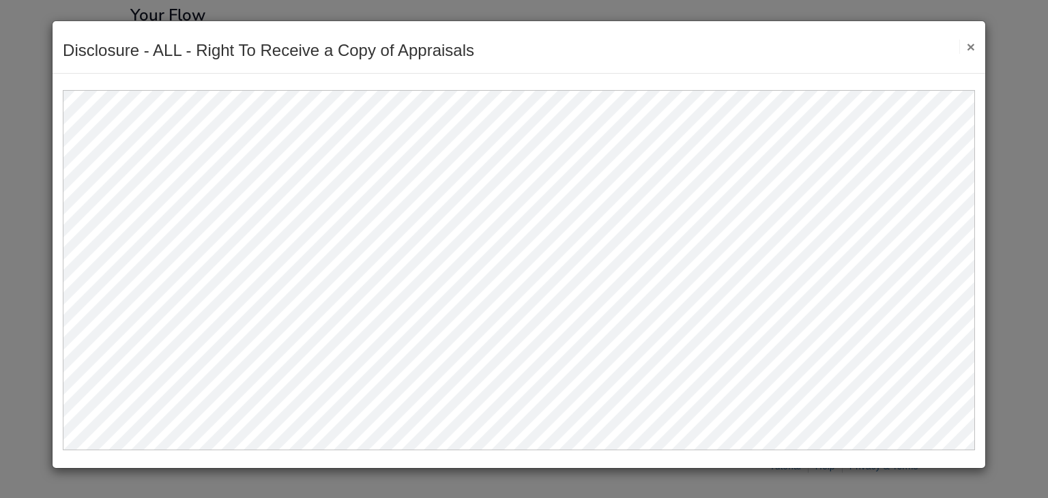
click at [970, 43] on button "×" at bounding box center [967, 47] width 16 height 14
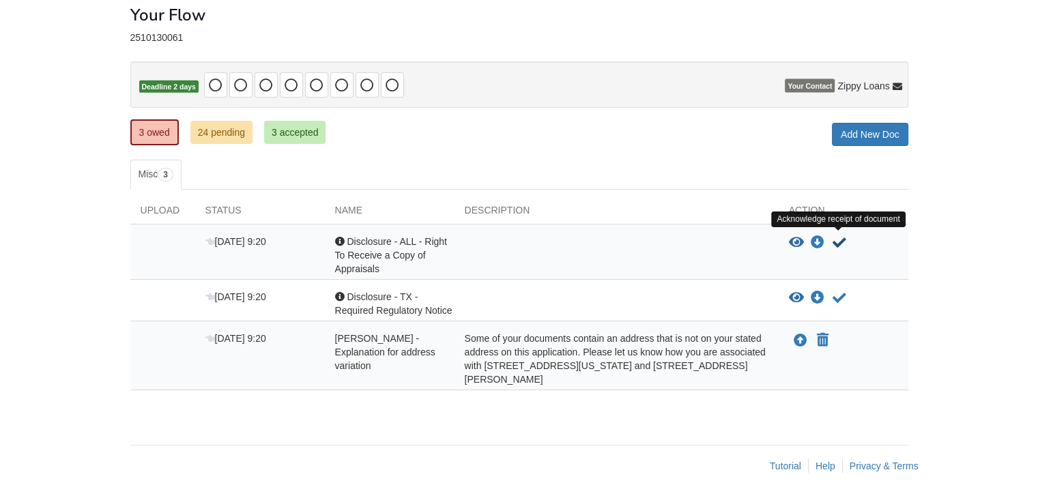
click at [835, 239] on icon "Acknowledge receipt of document" at bounding box center [840, 243] width 14 height 14
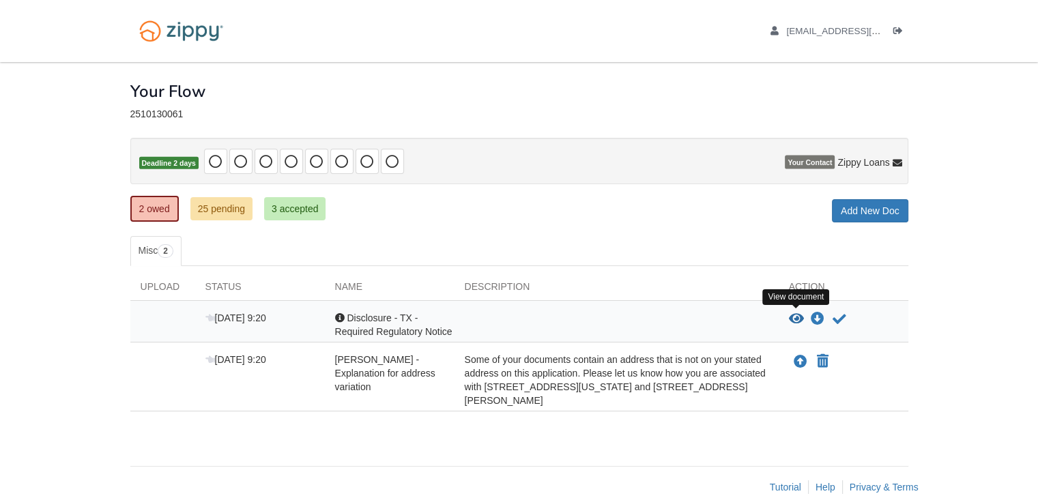
click at [797, 320] on icon "View Disclosure - TX - Required Regulatory Notice" at bounding box center [796, 320] width 15 height 14
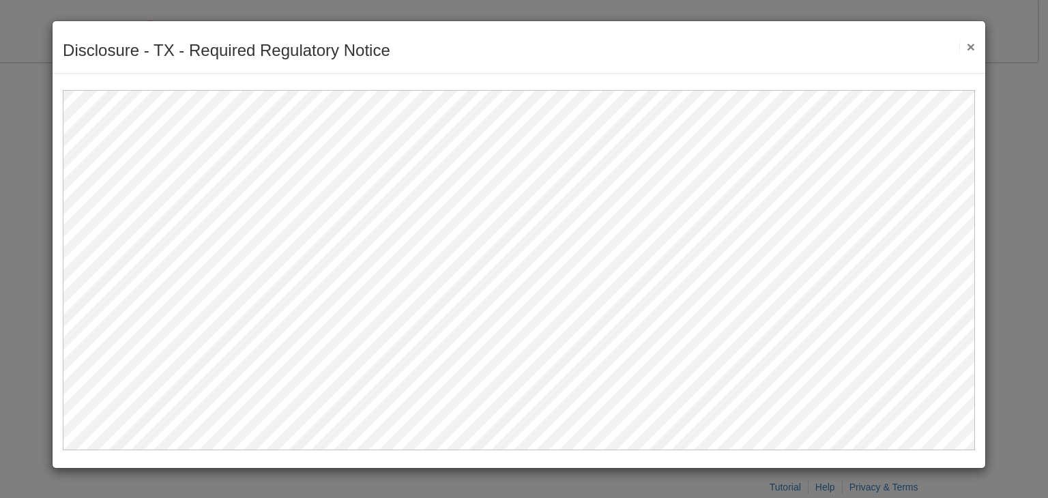
click at [968, 44] on button "×" at bounding box center [967, 47] width 16 height 14
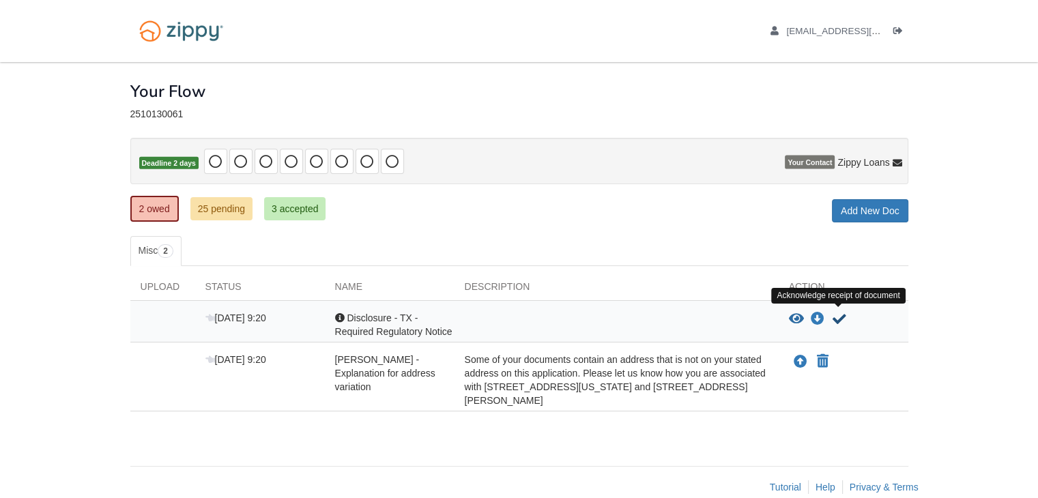
click at [839, 315] on icon "Acknowledge receipt of document" at bounding box center [840, 320] width 14 height 14
